Goal: Information Seeking & Learning: Find specific fact

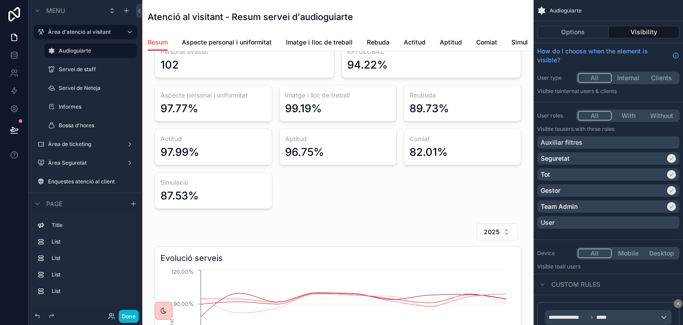
scroll to position [215, 0]
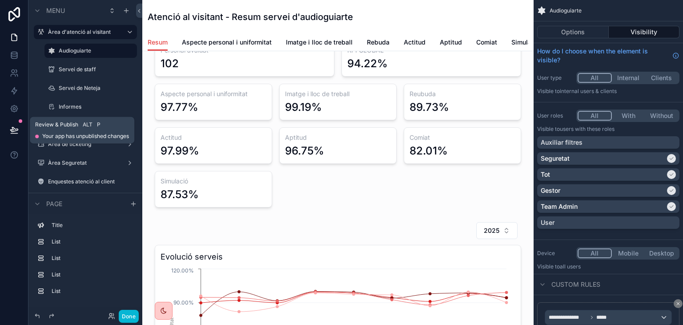
click at [12, 127] on icon at bounding box center [14, 129] width 8 height 4
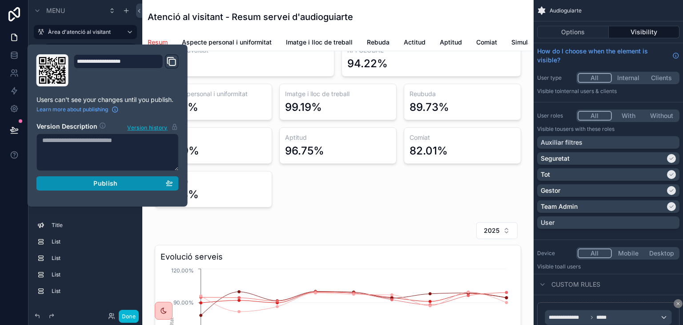
click at [77, 179] on div "Publish" at bounding box center [107, 183] width 131 height 8
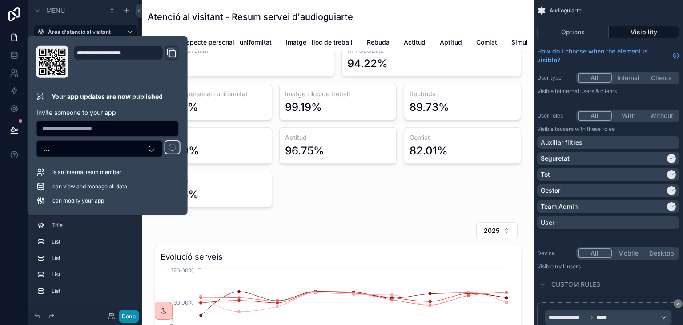
click at [132, 314] on button "Done" at bounding box center [129, 316] width 20 height 13
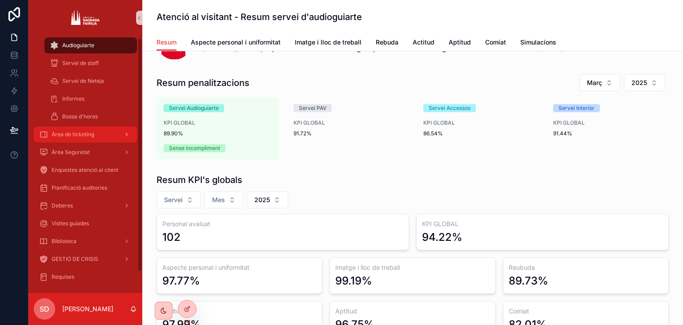
scroll to position [26, 0]
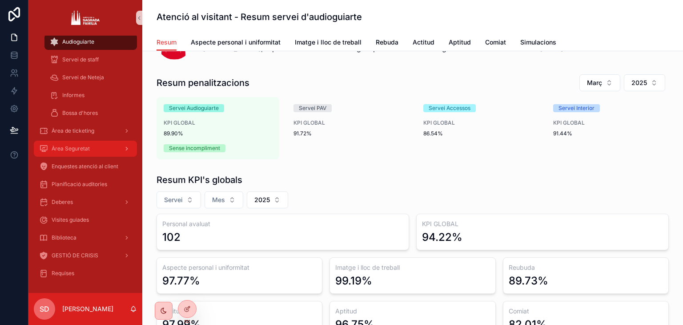
click at [90, 141] on div "Àrea Seguretat" at bounding box center [85, 148] width 93 height 14
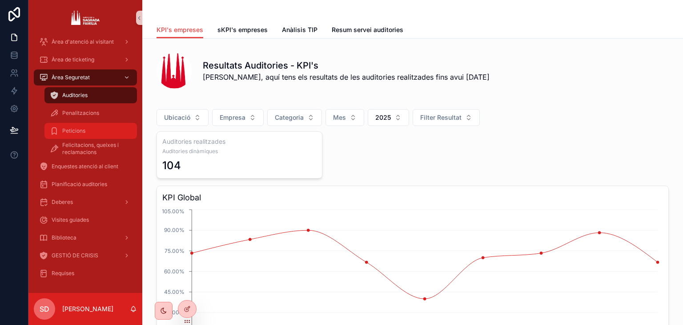
click at [88, 131] on div "Peticions" at bounding box center [91, 131] width 82 height 14
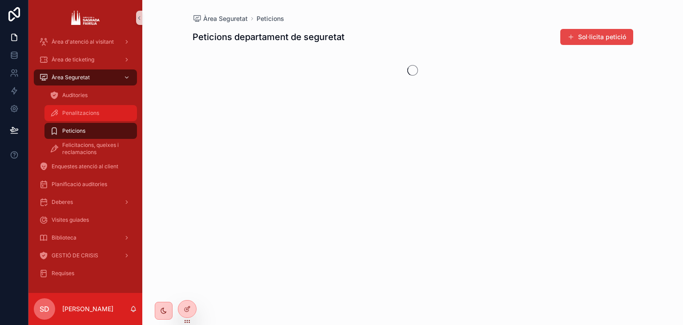
click at [88, 114] on span "Penalitzacions" at bounding box center [80, 112] width 37 height 7
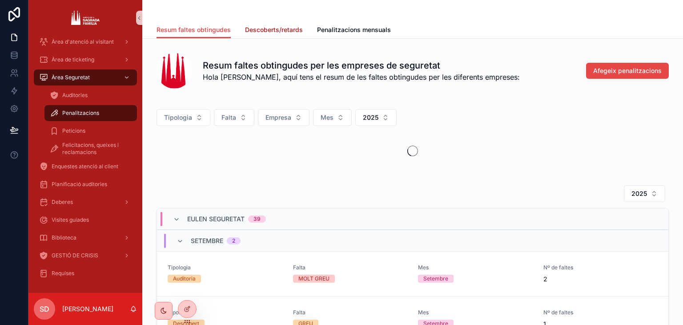
click at [266, 25] on span "Descoberts/retards" at bounding box center [274, 29] width 58 height 9
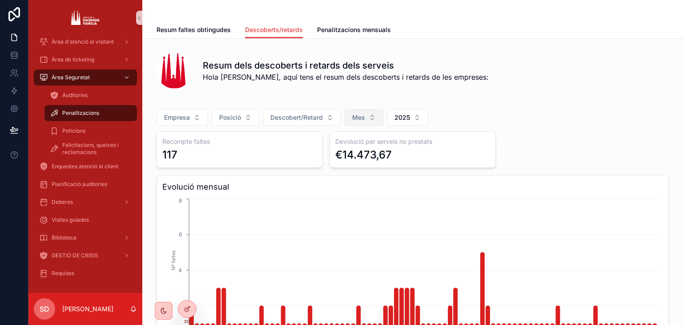
click at [360, 117] on span "Mes" at bounding box center [358, 117] width 13 height 9
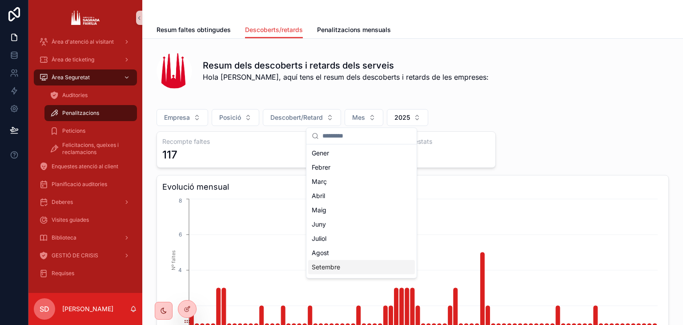
click at [360, 263] on div "Setembre" at bounding box center [361, 267] width 107 height 14
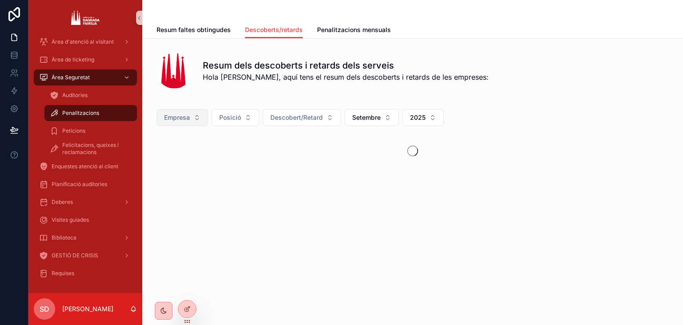
click at [180, 116] on span "Empresa" at bounding box center [177, 117] width 26 height 9
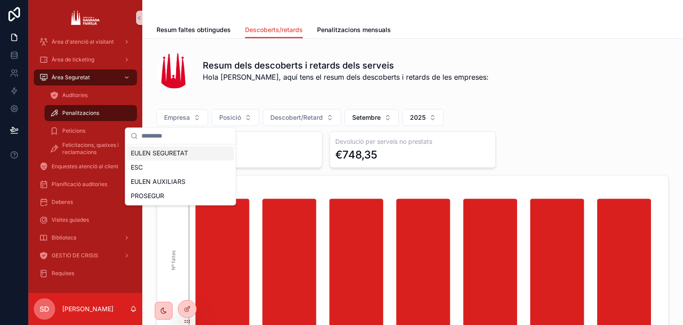
click at [180, 154] on div "EULEN SEGURETAT" at bounding box center [180, 153] width 107 height 14
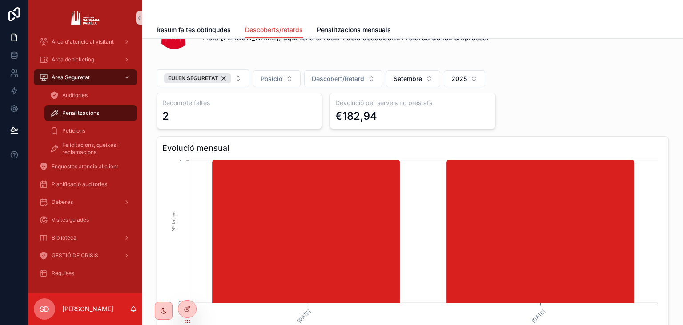
scroll to position [36, 0]
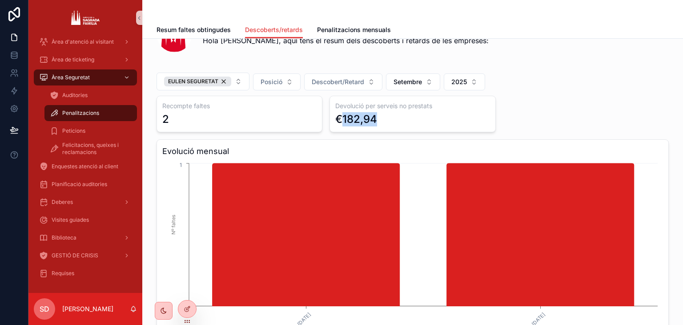
drag, startPoint x: 375, startPoint y: 117, endPoint x: 341, endPoint y: 113, distance: 34.5
click at [341, 113] on div "€182,94" at bounding box center [412, 119] width 154 height 14
copy div "182,94"
click at [197, 81] on div "EULEN SEGURETAT" at bounding box center [197, 82] width 67 height 10
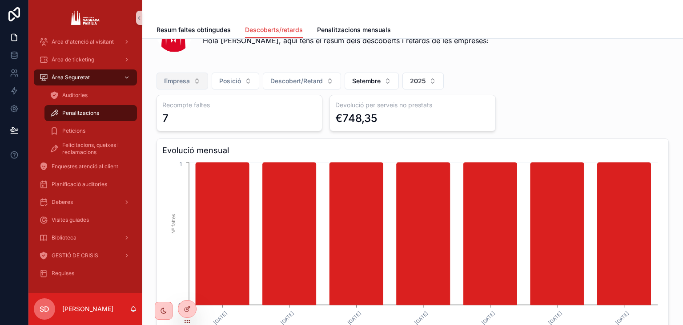
click at [182, 81] on span "Empresa" at bounding box center [177, 81] width 26 height 9
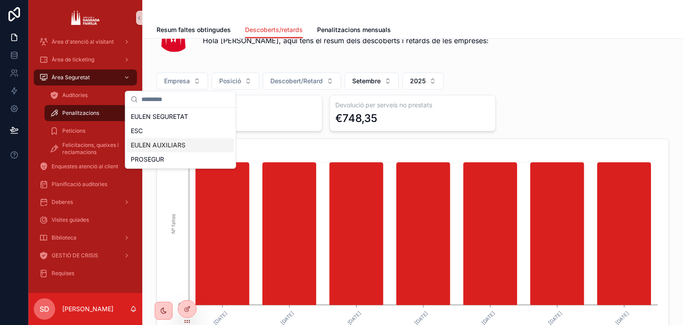
click at [171, 142] on div "EULEN AUXILIARS" at bounding box center [180, 145] width 107 height 14
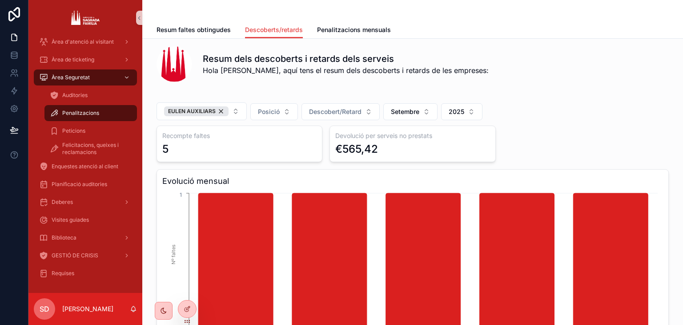
scroll to position [8, 0]
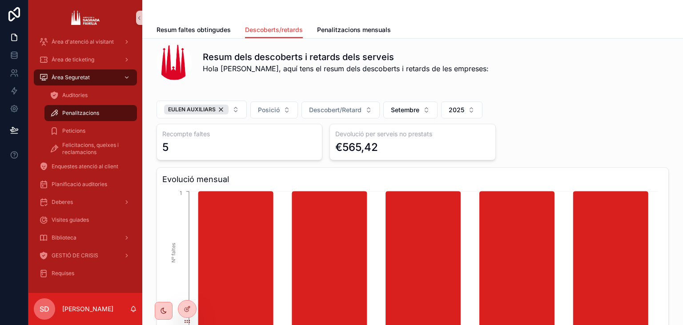
click at [382, 149] on div "€565,42" at bounding box center [412, 147] width 154 height 14
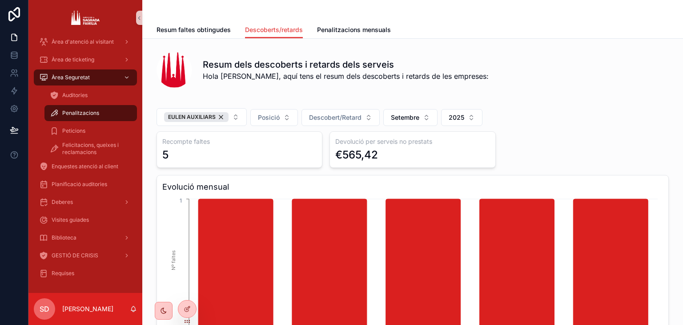
scroll to position [0, 0]
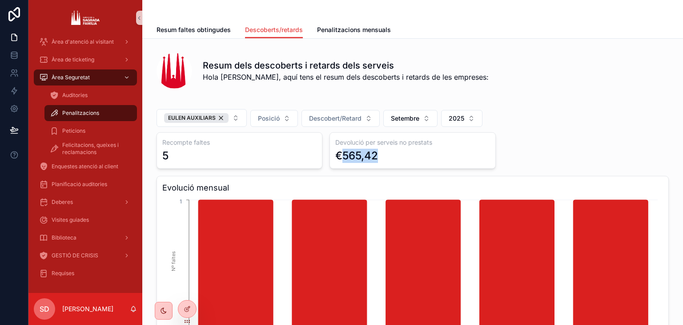
drag, startPoint x: 342, startPoint y: 154, endPoint x: 379, endPoint y: 162, distance: 37.8
click at [379, 162] on div "€565,42" at bounding box center [412, 156] width 154 height 14
copy div "565,42"
